Goal: Task Accomplishment & Management: Use online tool/utility

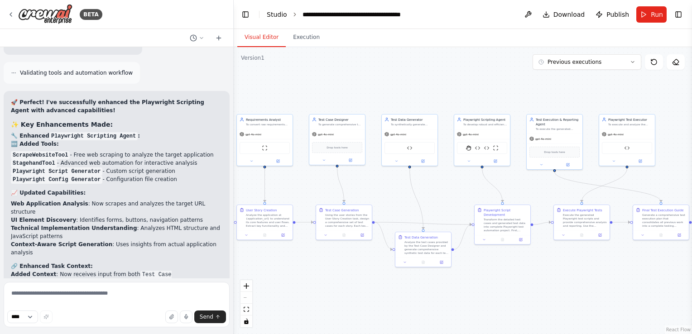
click at [273, 14] on link "Studio" at bounding box center [277, 14] width 20 height 7
click at [243, 11] on button "Toggle Left Sidebar" at bounding box center [245, 14] width 13 height 13
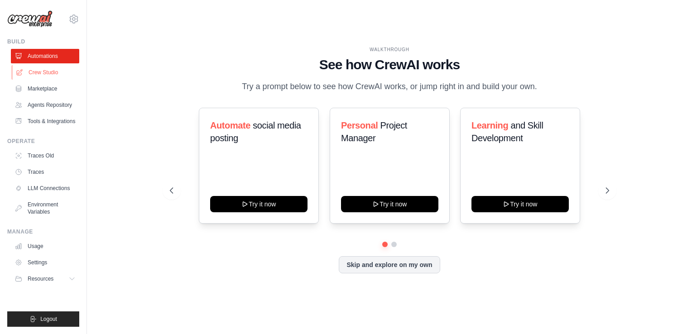
click at [47, 73] on link "Crew Studio" at bounding box center [46, 72] width 68 height 14
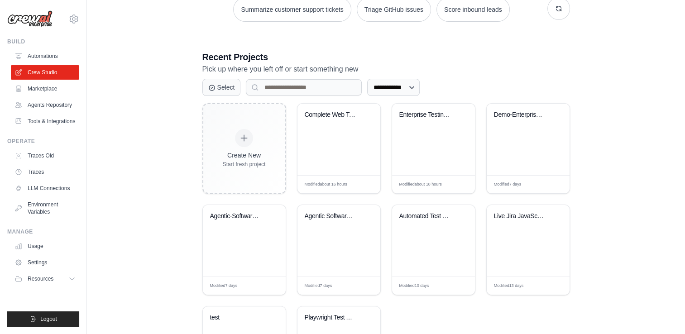
scroll to position [181, 0]
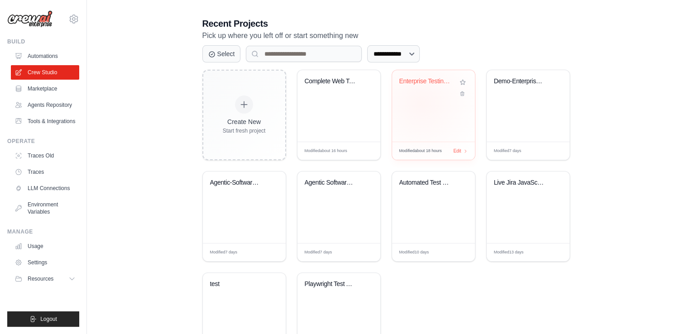
click at [421, 103] on div "Enterprise Testing Automation Platf..." at bounding box center [433, 106] width 83 height 72
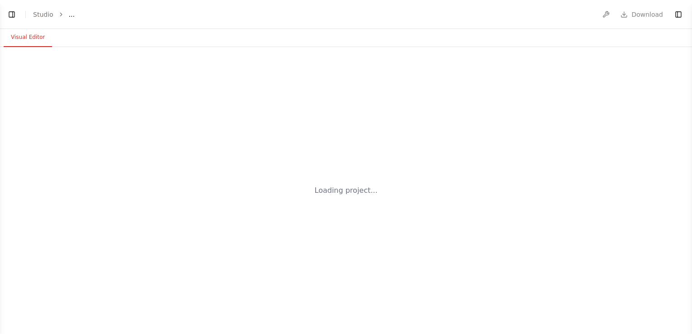
select select "****"
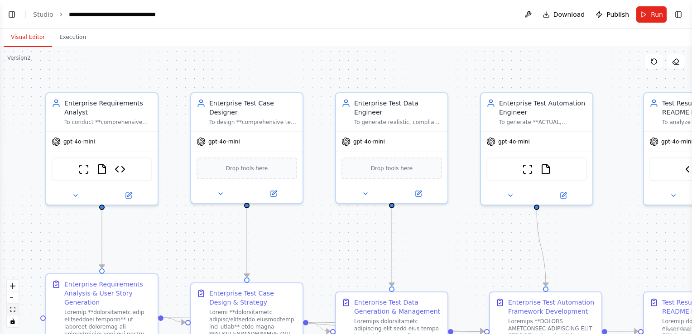
click at [14, 309] on icon "fit view" at bounding box center [12, 309] width 5 height 5
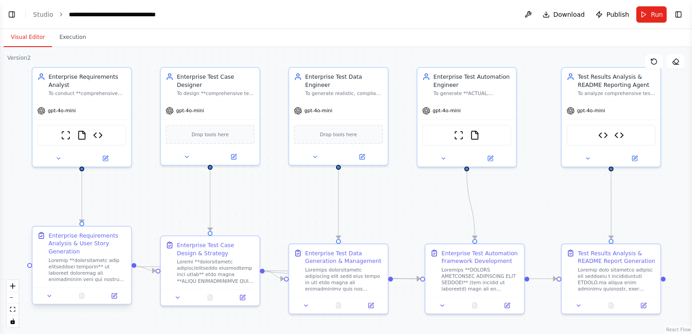
scroll to position [33490, 0]
click at [648, 17] on button "Run" at bounding box center [651, 14] width 30 height 16
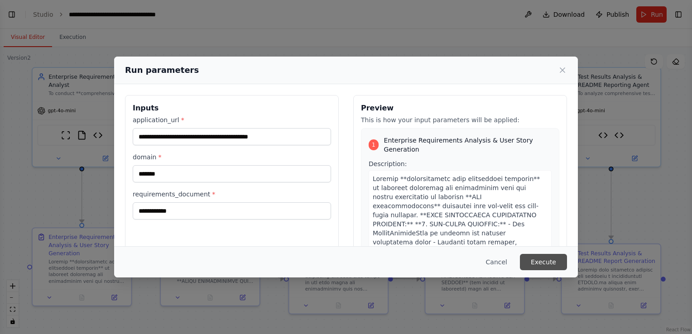
click at [549, 260] on button "Execute" at bounding box center [543, 262] width 47 height 16
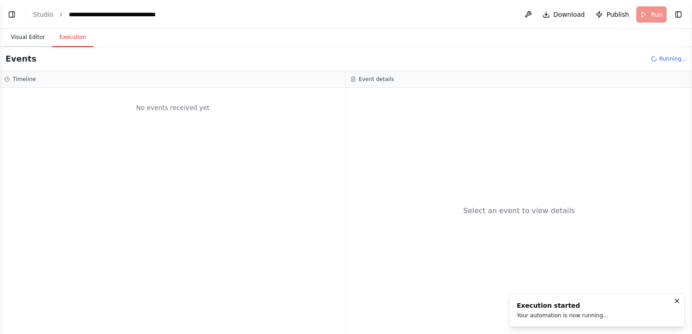
click at [27, 37] on button "Visual Editor" at bounding box center [28, 37] width 48 height 19
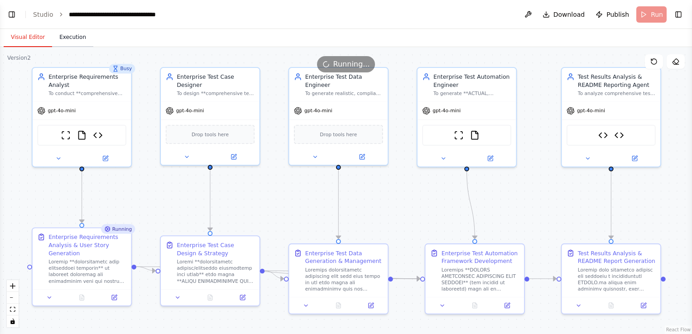
click at [65, 39] on button "Execution" at bounding box center [72, 37] width 41 height 19
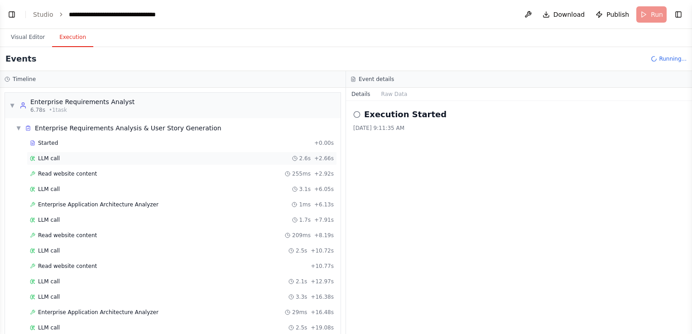
click at [63, 161] on div "LLM call 2.6s + 2.66s" at bounding box center [182, 158] width 304 height 7
click at [64, 175] on span "Read website content" at bounding box center [67, 173] width 59 height 7
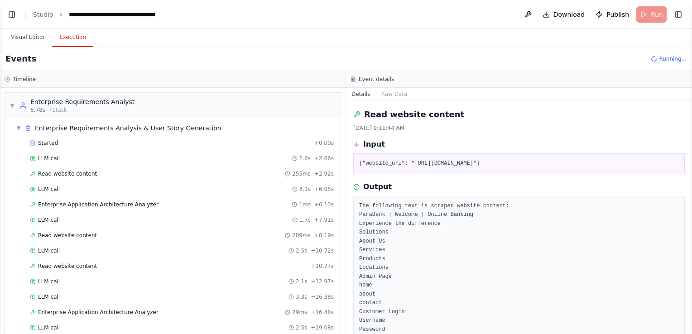
drag, startPoint x: 409, startPoint y: 160, endPoint x: 557, endPoint y: 158, distance: 148.1
click at [557, 159] on pre "{"website_url": "https://parabank.parasoft.com/parabank/index.htm"}" at bounding box center [519, 163] width 320 height 9
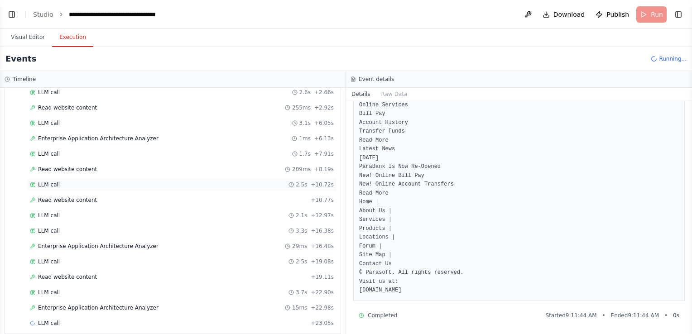
scroll to position [72, 0]
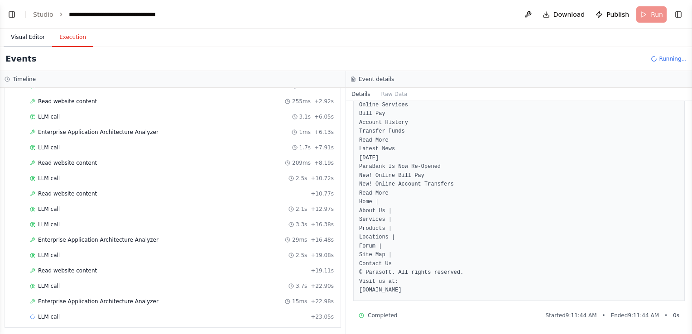
click at [40, 38] on button "Visual Editor" at bounding box center [28, 37] width 48 height 19
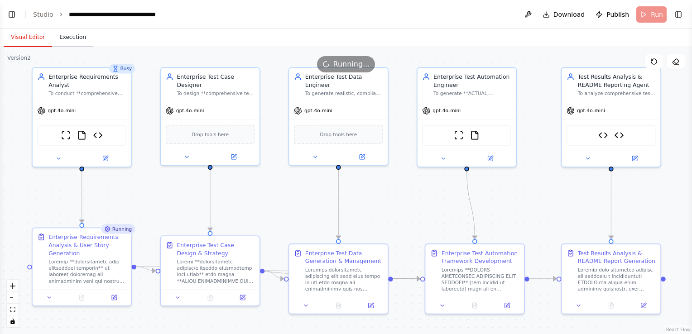
click at [64, 35] on button "Execution" at bounding box center [72, 37] width 41 height 19
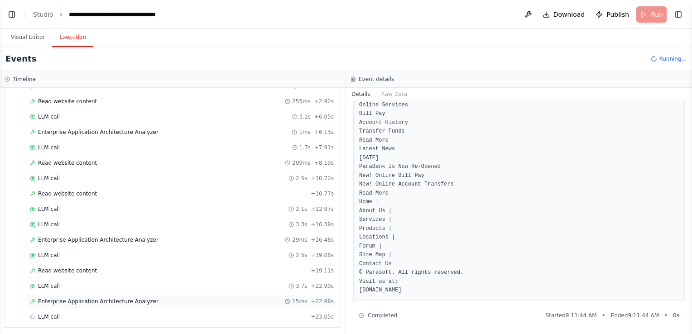
click at [87, 298] on span "Enterprise Application Architecture Analyzer" at bounding box center [98, 301] width 120 height 7
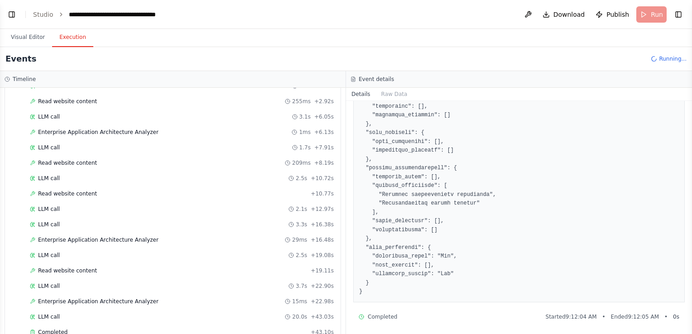
scroll to position [163, 0]
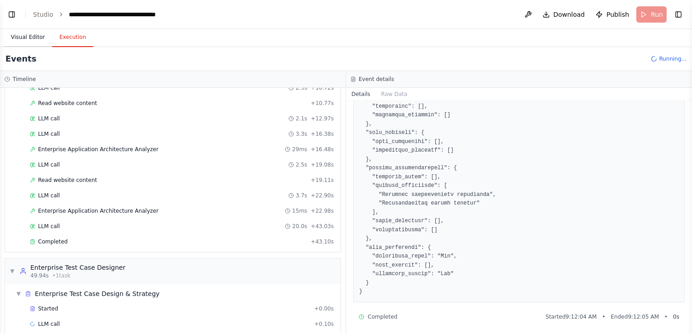
click at [27, 38] on button "Visual Editor" at bounding box center [28, 37] width 48 height 19
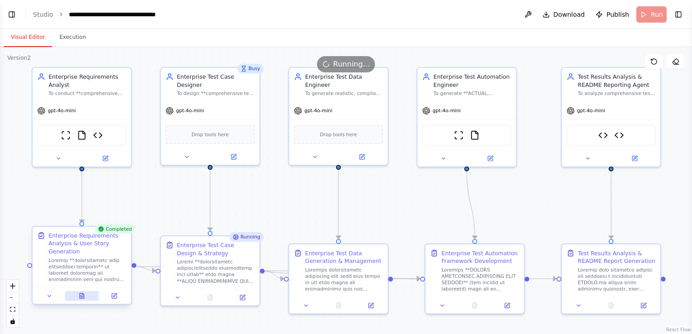
click at [81, 295] on icon at bounding box center [81, 295] width 0 height 0
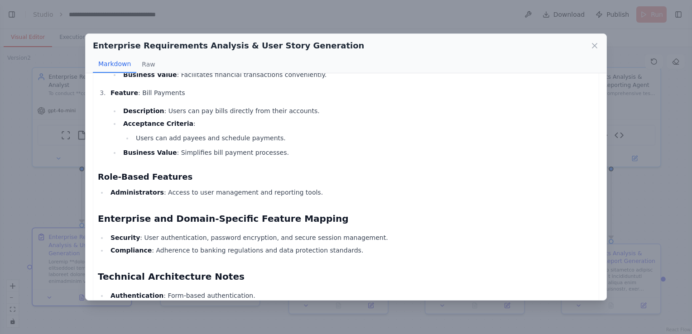
scroll to position [679, 0]
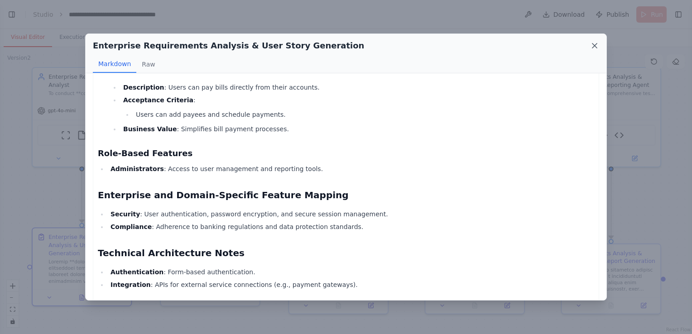
click at [594, 44] on icon at bounding box center [594, 45] width 9 height 9
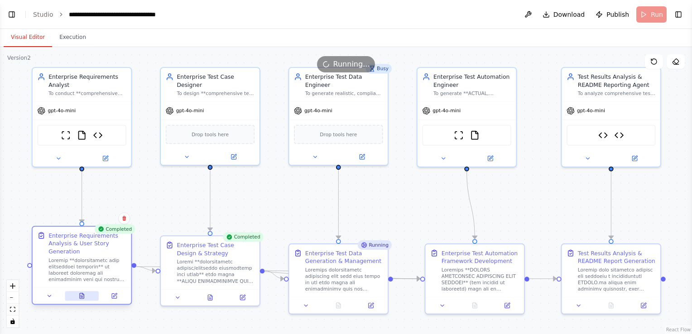
click at [82, 294] on icon at bounding box center [83, 294] width 2 height 2
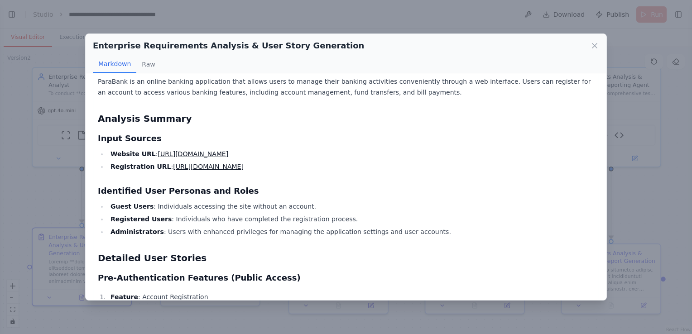
scroll to position [91, 0]
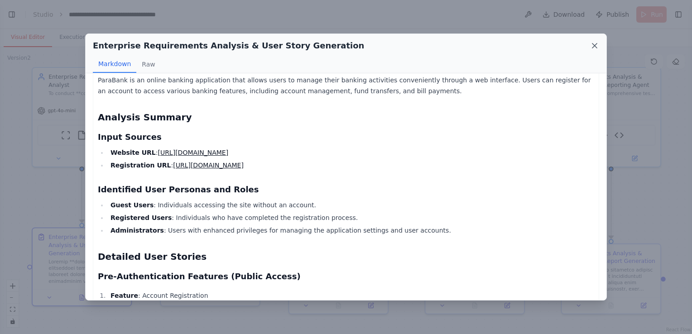
click at [594, 46] on icon at bounding box center [594, 45] width 5 height 5
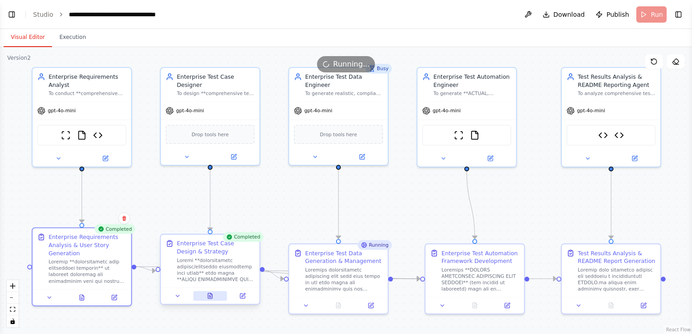
click at [210, 294] on icon at bounding box center [210, 295] width 4 height 5
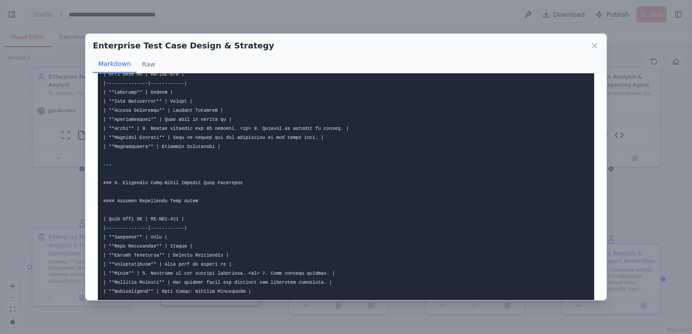
scroll to position [407, 0]
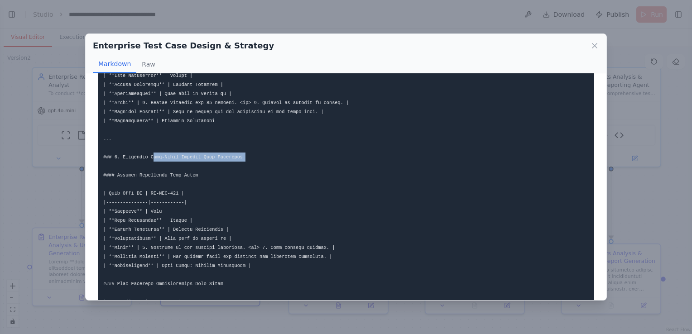
drag, startPoint x: 150, startPoint y: 157, endPoint x: 232, endPoint y: 162, distance: 82.1
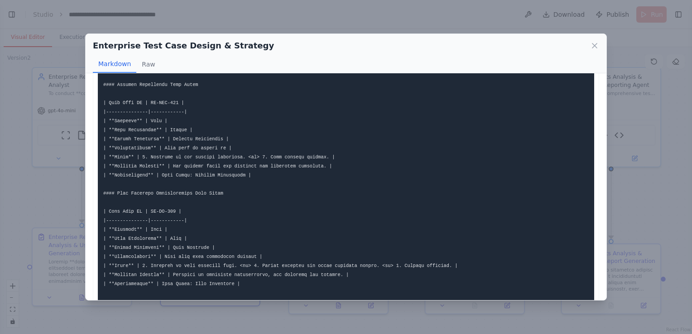
scroll to position [543, 0]
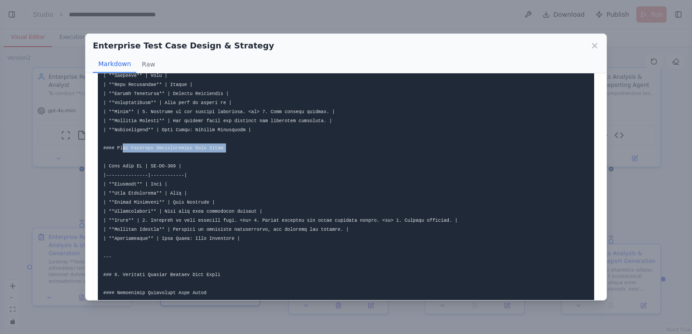
drag, startPoint x: 121, startPoint y: 151, endPoint x: 203, endPoint y: 153, distance: 81.5
click at [203, 153] on pre at bounding box center [346, 338] width 496 height 1592
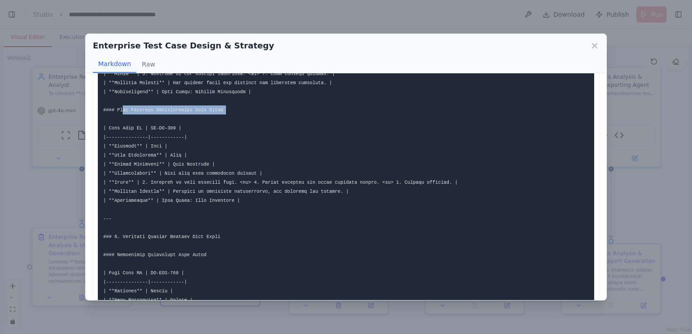
scroll to position [589, 0]
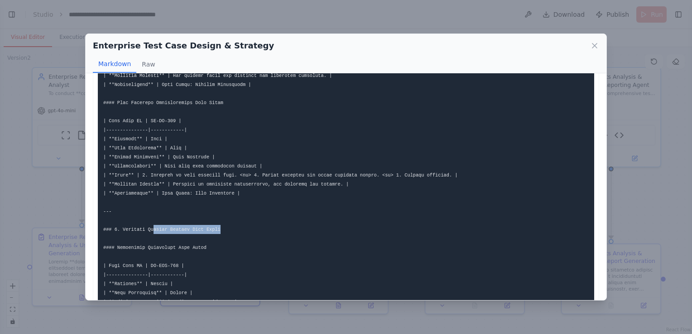
drag, startPoint x: 150, startPoint y: 227, endPoint x: 221, endPoint y: 228, distance: 70.6
click at [221, 228] on pre at bounding box center [346, 293] width 496 height 1592
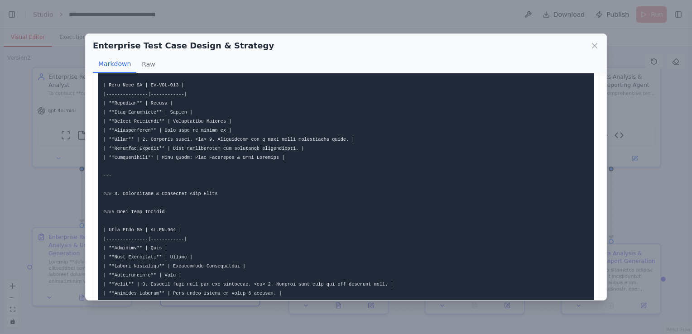
scroll to position [1222, 0]
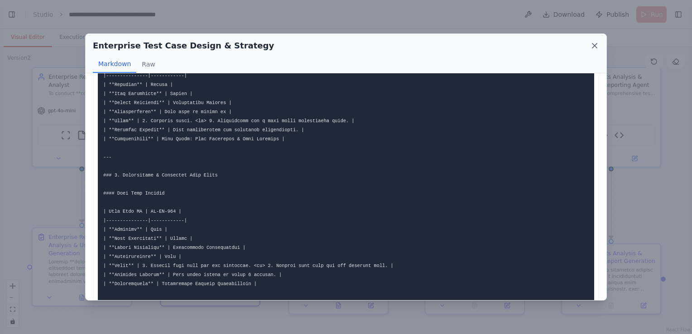
click at [590, 46] on icon at bounding box center [594, 45] width 9 height 9
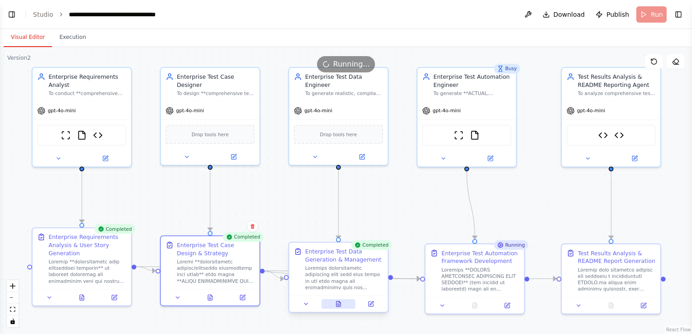
click at [339, 302] on icon at bounding box center [340, 303] width 2 height 2
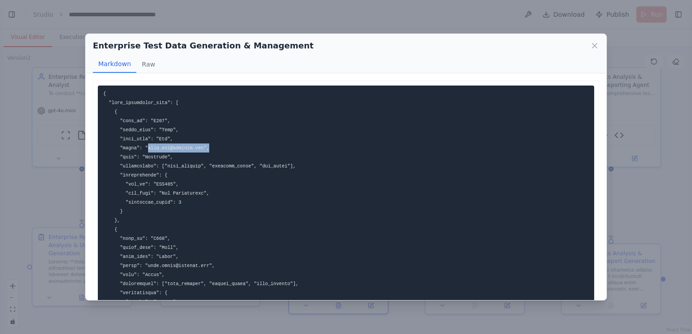
drag, startPoint x: 145, startPoint y: 146, endPoint x: 213, endPoint y: 148, distance: 68.4
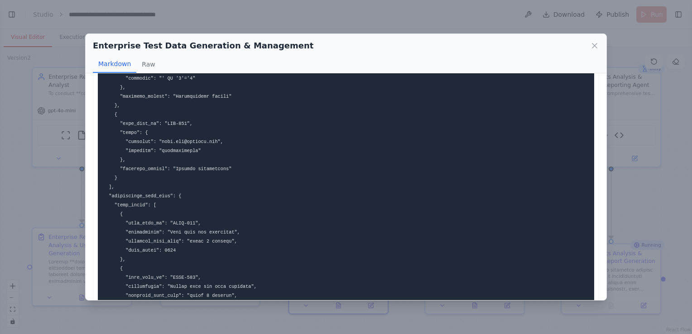
scroll to position [543, 0]
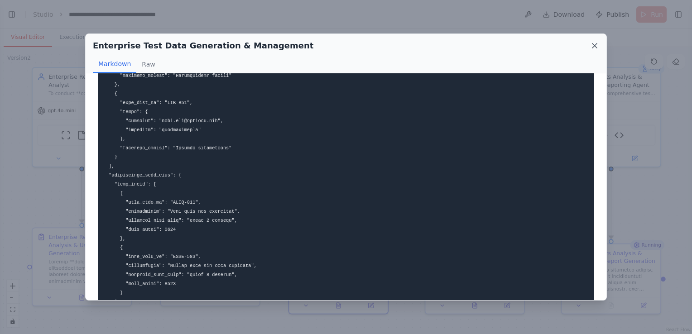
click at [594, 46] on icon at bounding box center [594, 45] width 5 height 5
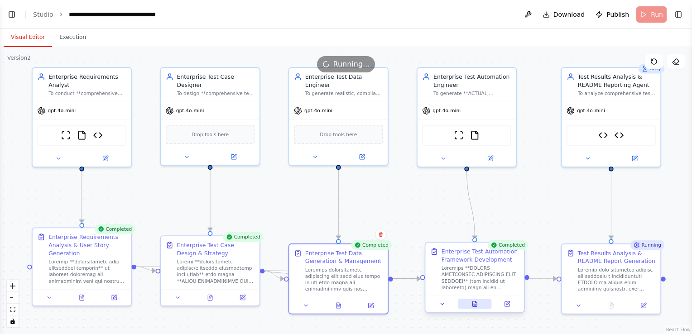
click at [473, 302] on icon at bounding box center [475, 304] width 4 height 5
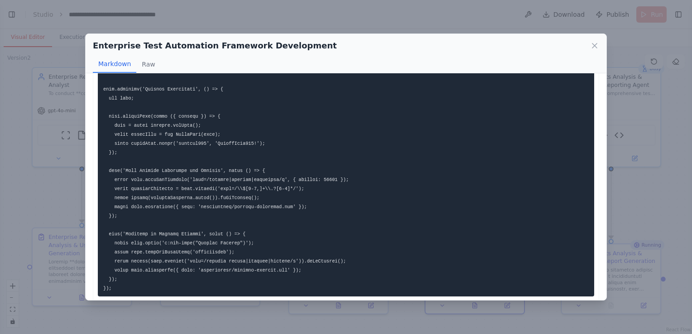
scroll to position [1132, 0]
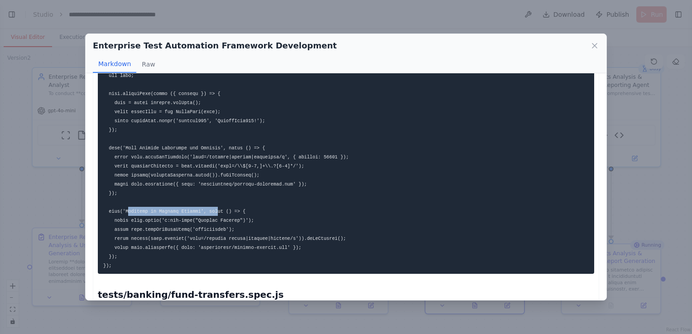
drag, startPoint x: 125, startPoint y: 212, endPoint x: 208, endPoint y: 215, distance: 83.4
click at [208, 215] on pre at bounding box center [346, 152] width 496 height 243
drag, startPoint x: 208, startPoint y: 215, endPoint x: 143, endPoint y: 146, distance: 94.5
click at [143, 146] on code at bounding box center [225, 153] width 245 height 232
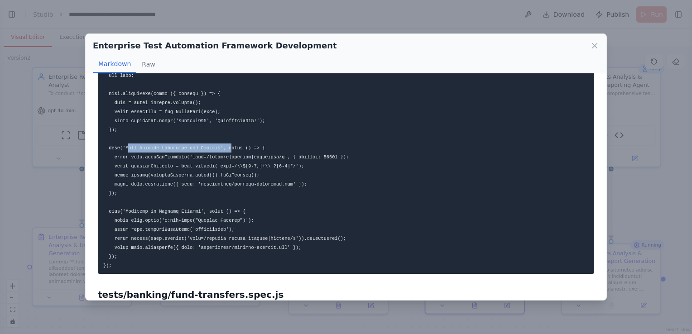
drag, startPoint x: 126, startPoint y: 148, endPoint x: 220, endPoint y: 148, distance: 94.2
click at [220, 148] on code at bounding box center [225, 153] width 245 height 232
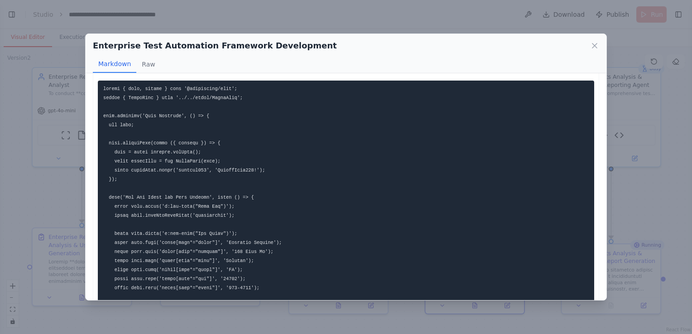
scroll to position [1766, 0]
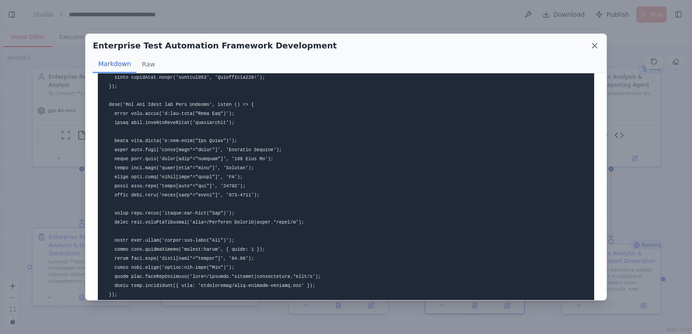
click at [595, 45] on icon at bounding box center [594, 45] width 5 height 5
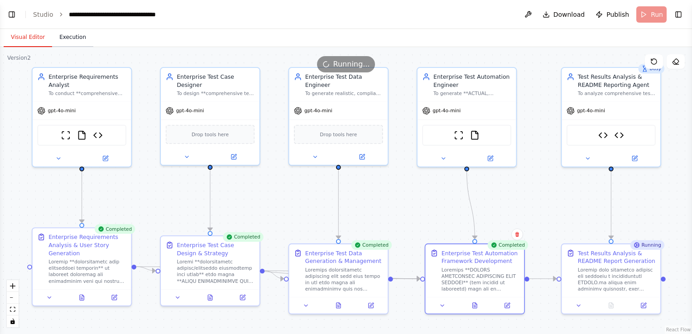
click at [72, 35] on button "Execution" at bounding box center [72, 37] width 41 height 19
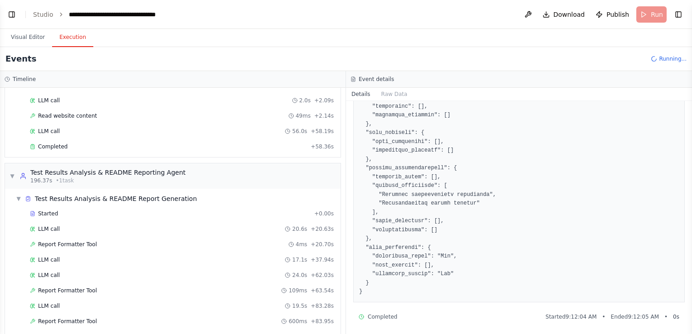
scroll to position [598, 0]
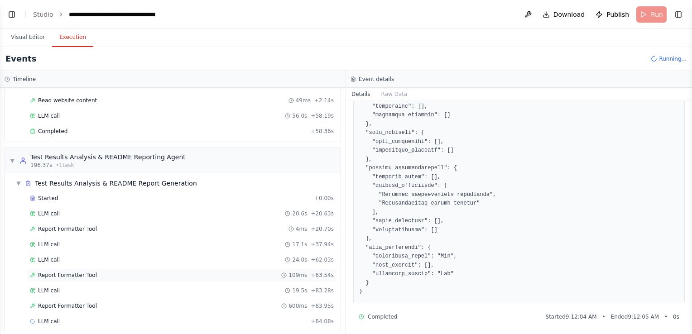
click at [71, 272] on span "Report Formatter Tool" at bounding box center [67, 275] width 59 height 7
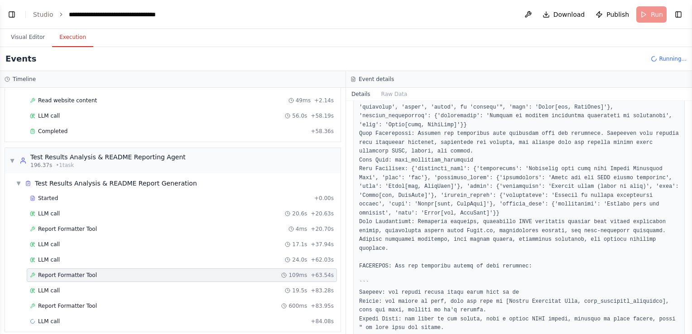
scroll to position [613, 0]
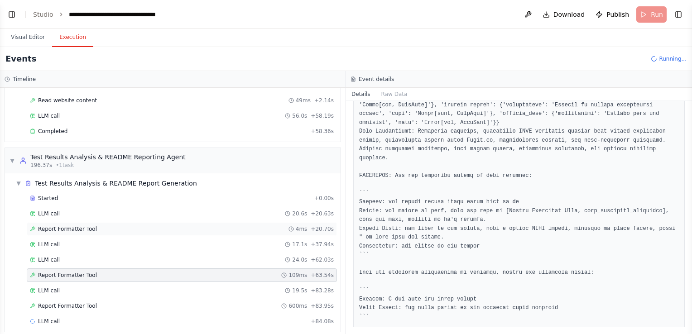
click at [86, 225] on span "Report Formatter Tool" at bounding box center [67, 228] width 59 height 7
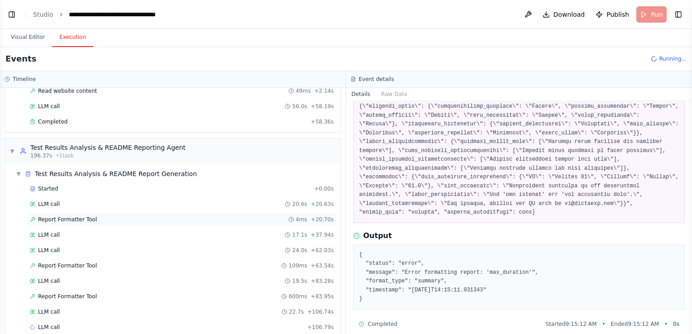
scroll to position [613, 0]
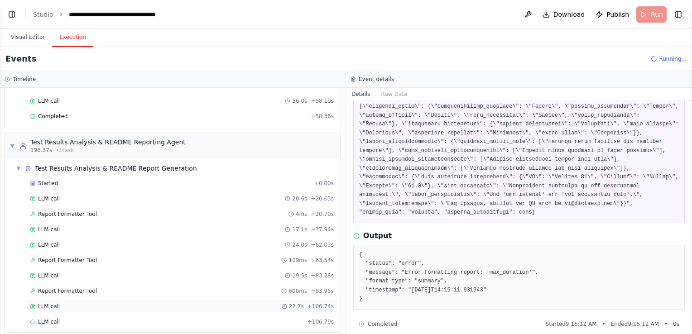
click at [94, 303] on div "LLM call 22.7s + 106.74s" at bounding box center [182, 306] width 304 height 7
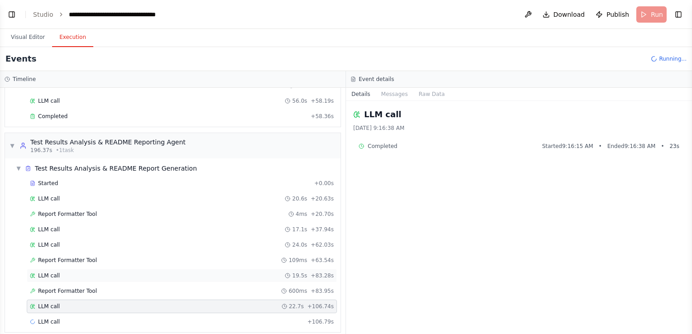
click at [93, 272] on div "LLM call 19.5s + 83.28s" at bounding box center [182, 275] width 304 height 7
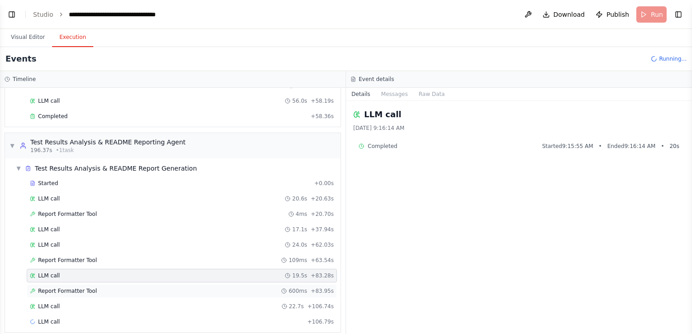
click at [92, 287] on div "Report Formatter Tool 600ms + 83.95s" at bounding box center [182, 290] width 304 height 7
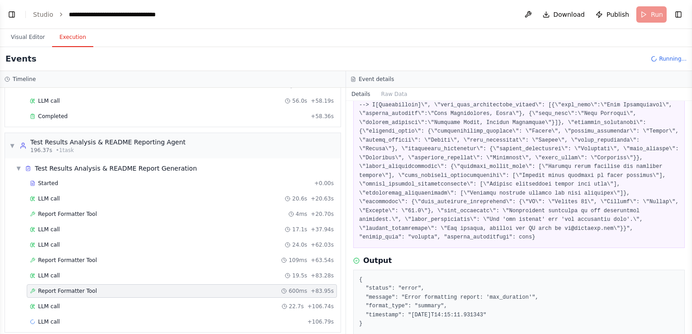
scroll to position [251, 0]
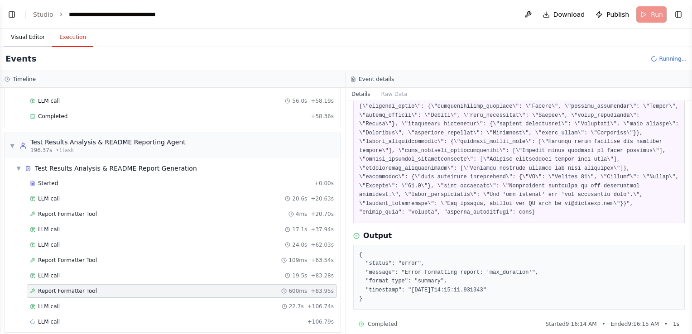
click at [34, 37] on button "Visual Editor" at bounding box center [28, 37] width 48 height 19
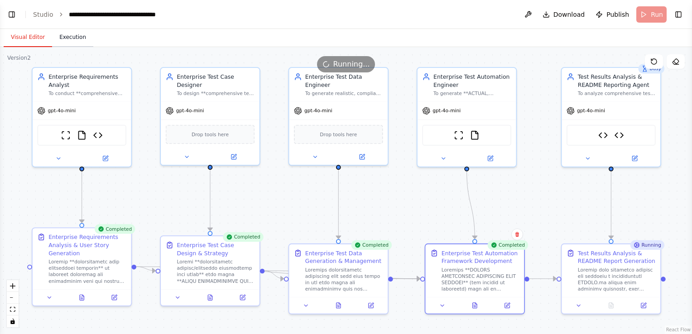
click at [73, 38] on button "Execution" at bounding box center [72, 37] width 41 height 19
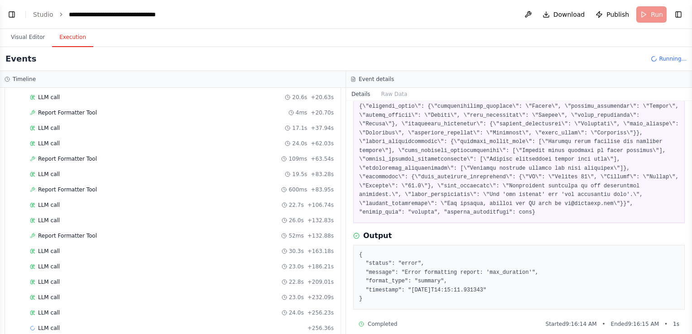
scroll to position [719, 0]
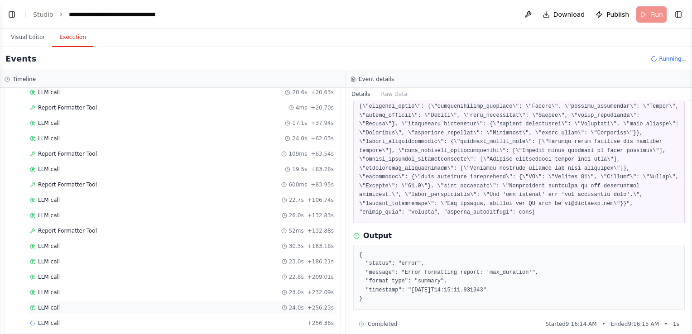
click at [77, 304] on div "LLM call 24.0s + 256.23s" at bounding box center [182, 307] width 304 height 7
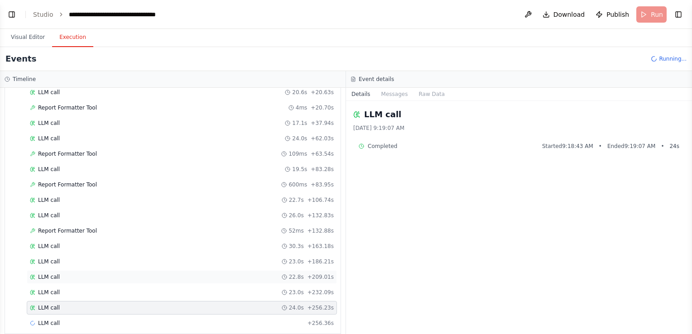
click at [78, 273] on div "LLM call 22.8s + 209.01s" at bounding box center [182, 277] width 310 height 14
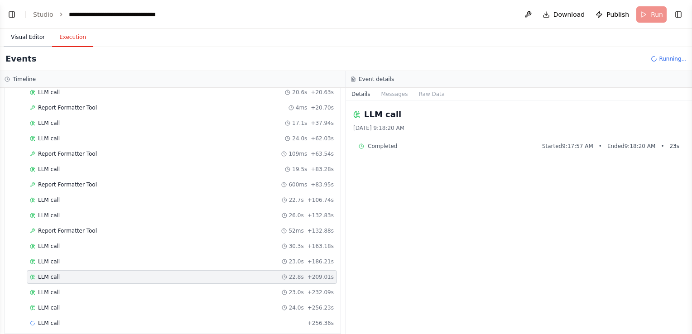
click at [27, 34] on button "Visual Editor" at bounding box center [28, 37] width 48 height 19
